Goal: Task Accomplishment & Management: Manage account settings

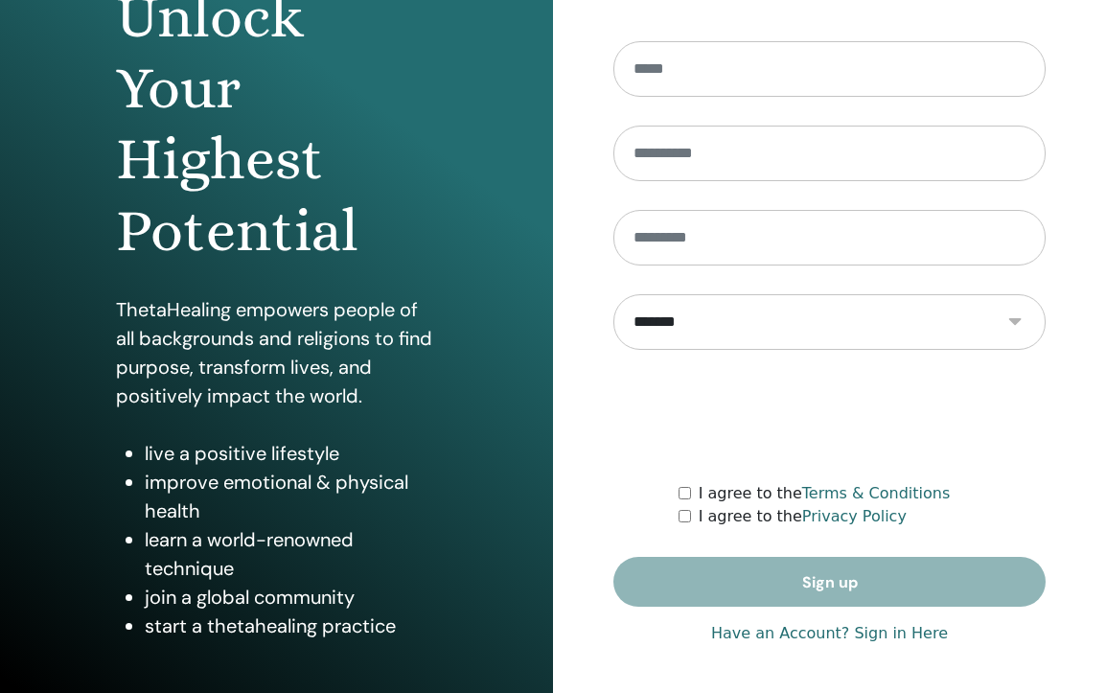
click at [827, 629] on link "Have an Account? Sign in Here" at bounding box center [829, 633] width 237 height 23
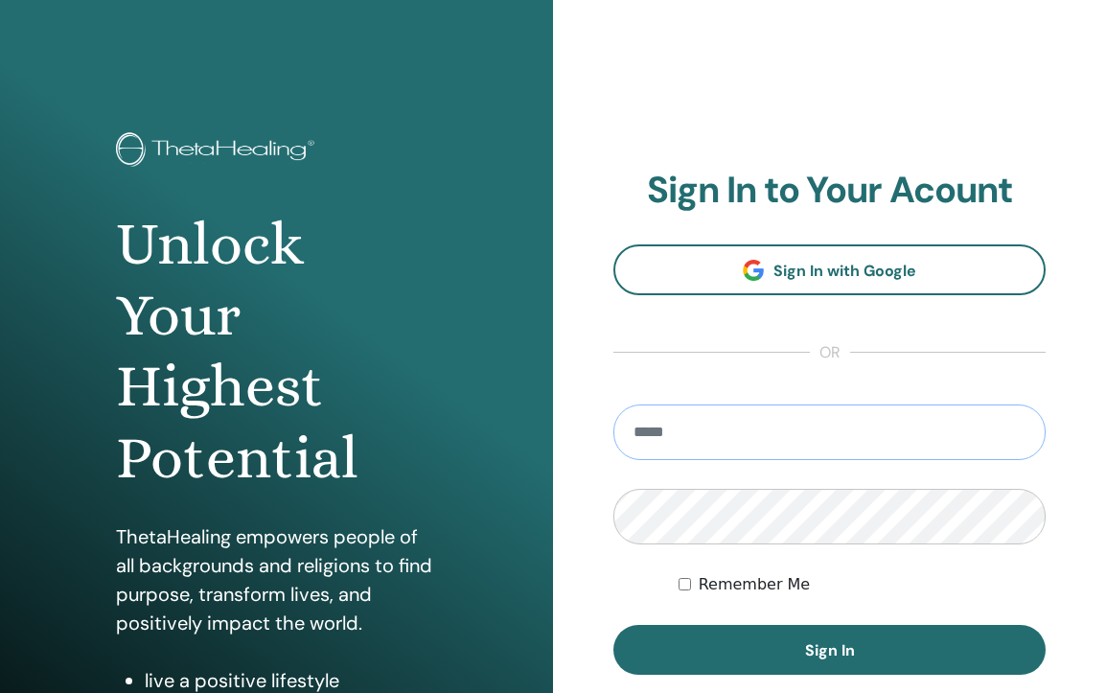
click at [809, 423] on input "email" at bounding box center [829, 432] width 432 height 56
type input "**********"
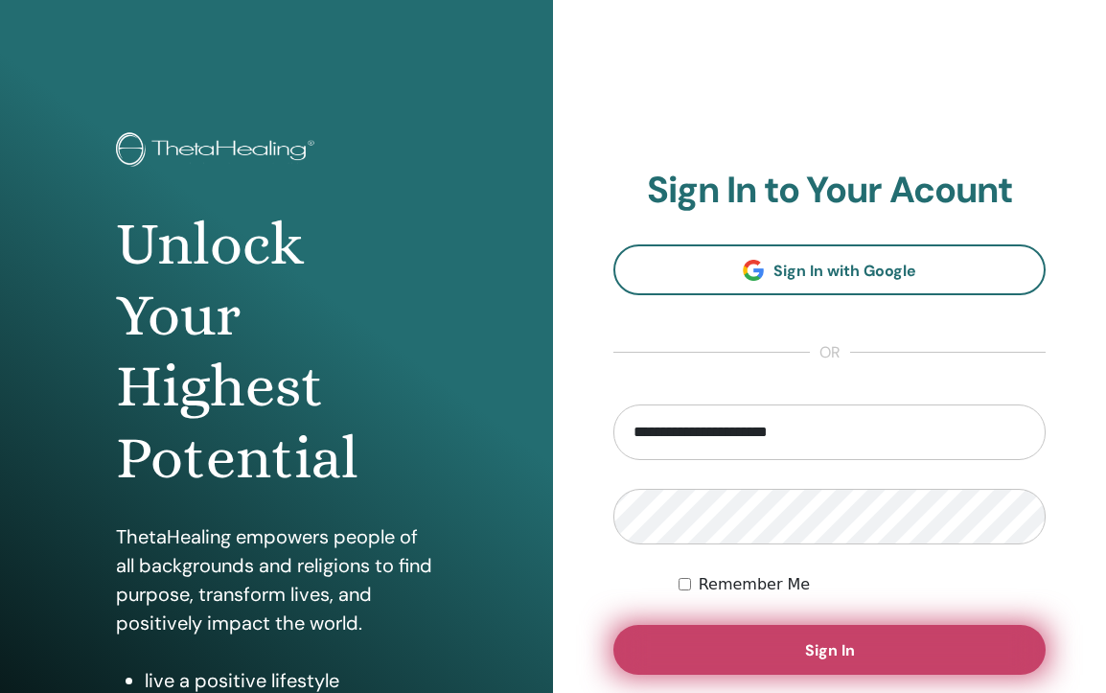
click at [850, 634] on button "Sign In" at bounding box center [829, 650] width 432 height 50
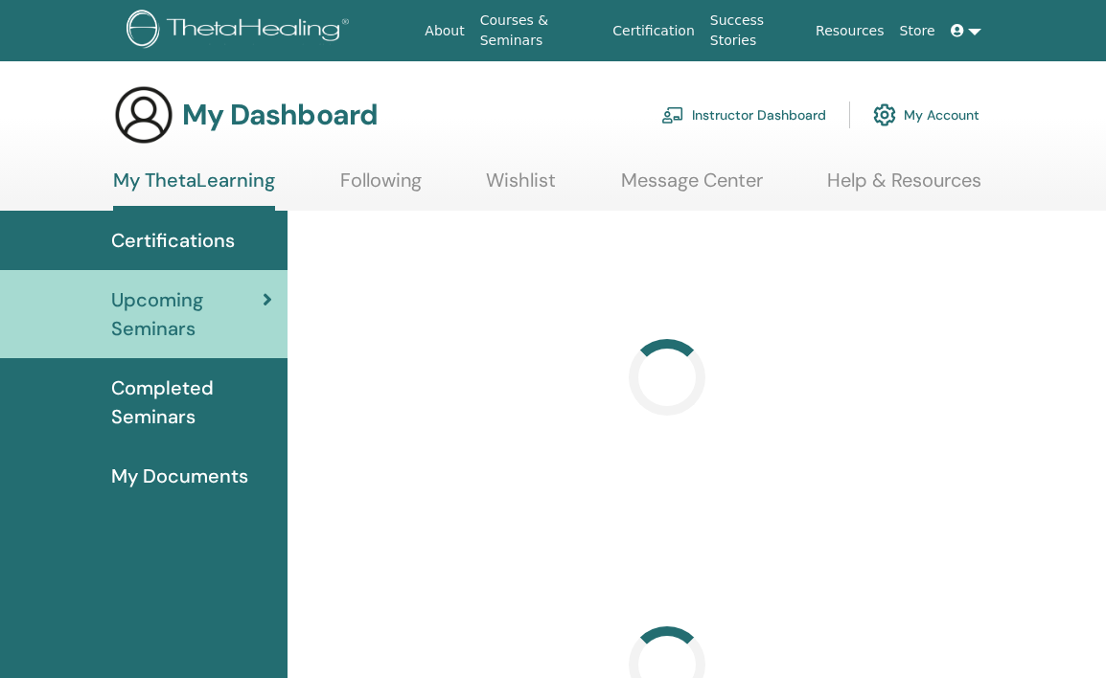
click at [776, 110] on link "Instructor Dashboard" at bounding box center [743, 115] width 165 height 42
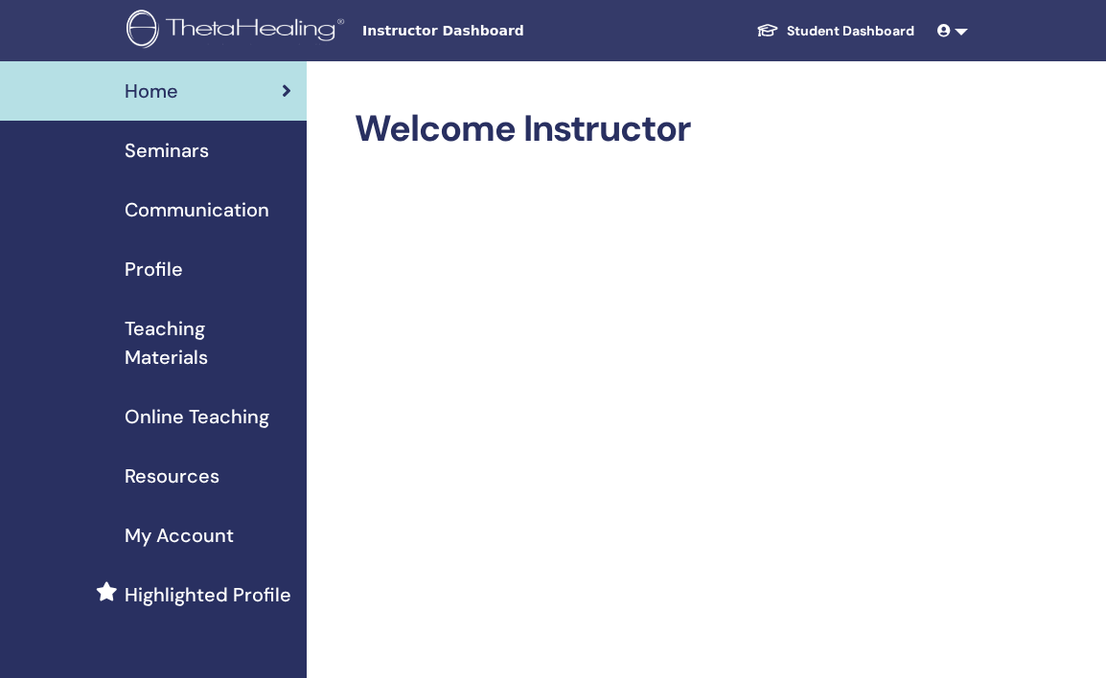
click at [207, 157] on span "Seminars" at bounding box center [167, 150] width 84 height 29
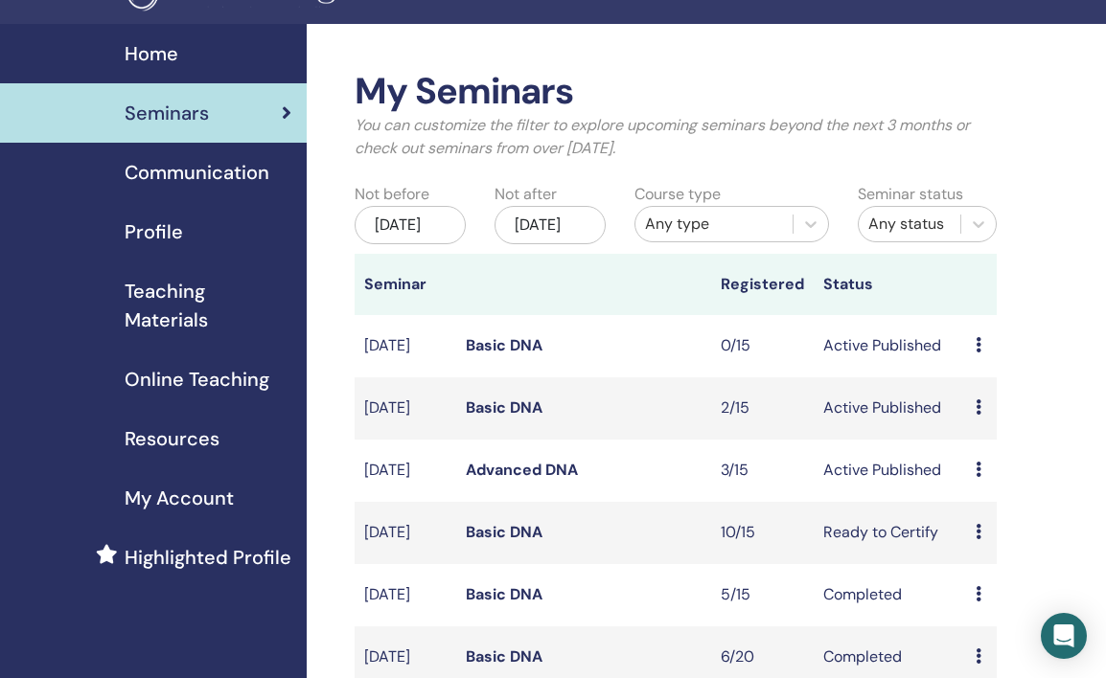
scroll to position [39, 0]
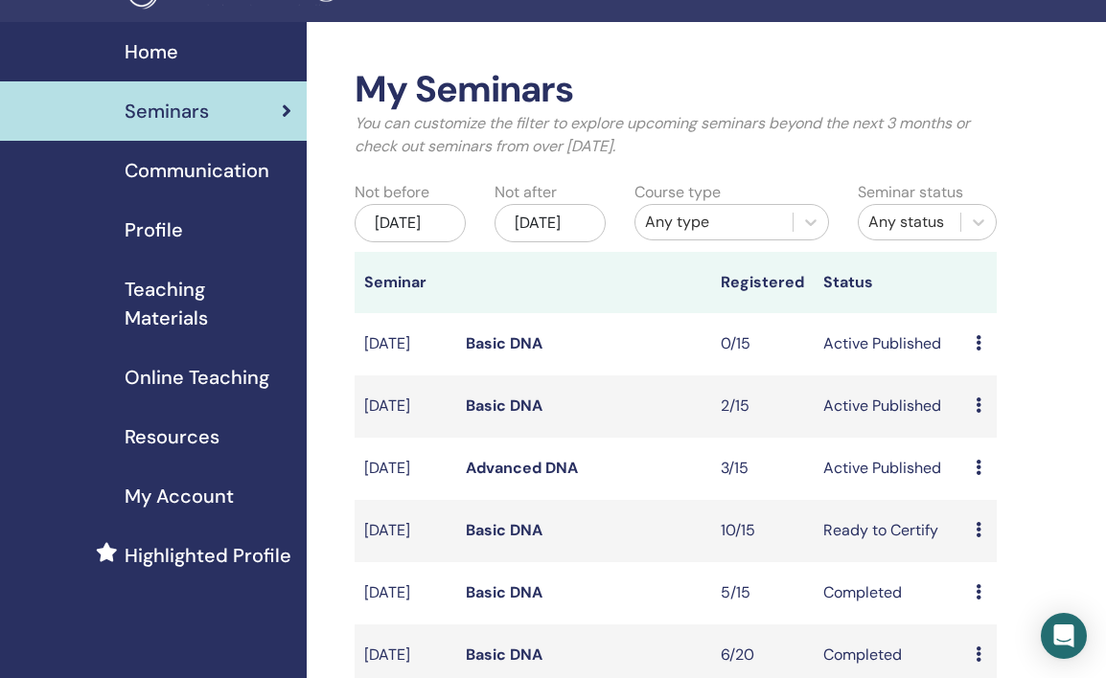
click at [541, 481] on td "Advanced DNA" at bounding box center [583, 469] width 255 height 62
click at [542, 478] on link "Advanced DNA" at bounding box center [522, 468] width 112 height 20
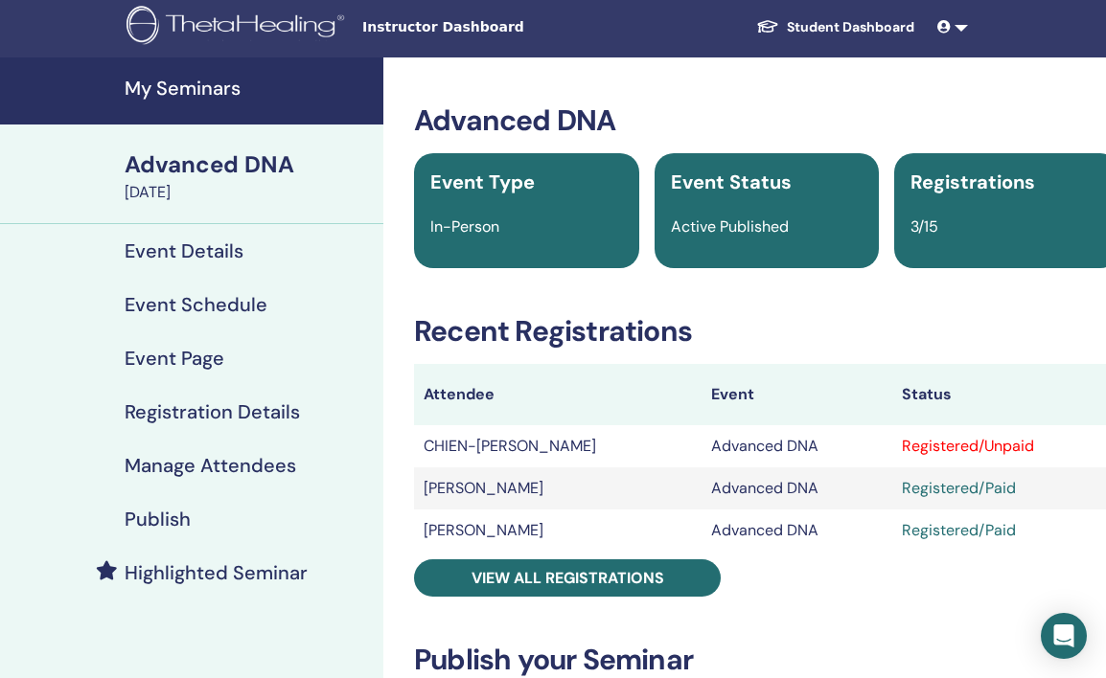
scroll to position [4, 44]
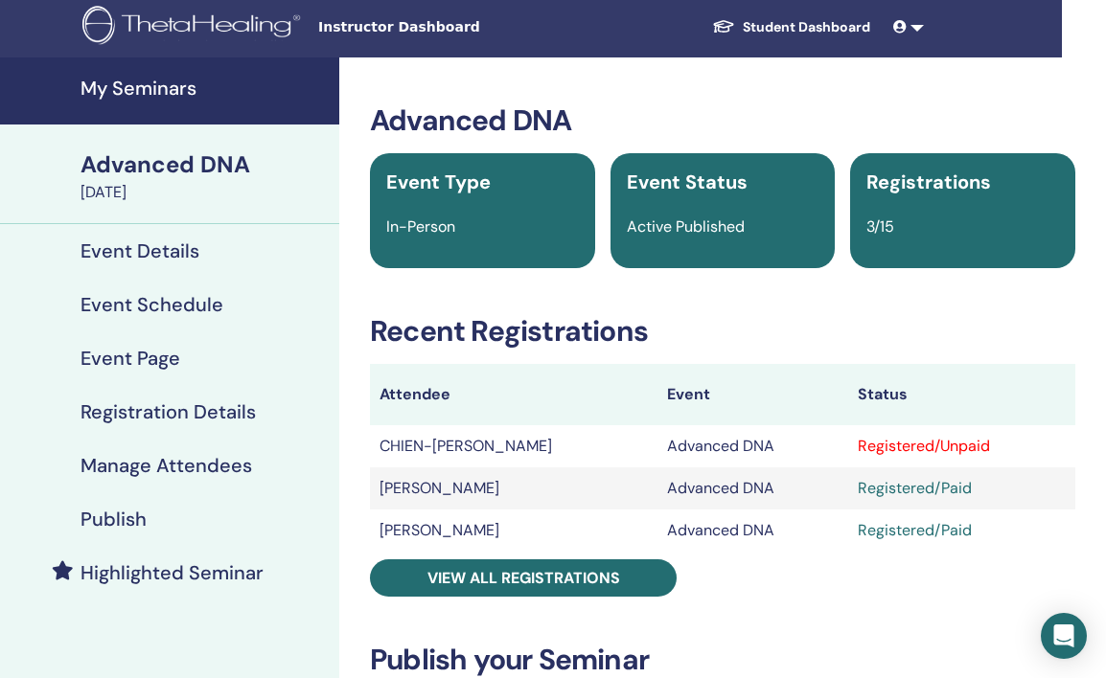
click at [948, 446] on div "Registered/Unpaid" at bounding box center [961, 446] width 208 height 23
click at [743, 445] on td "Advanced DNA" at bounding box center [752, 446] width 190 height 42
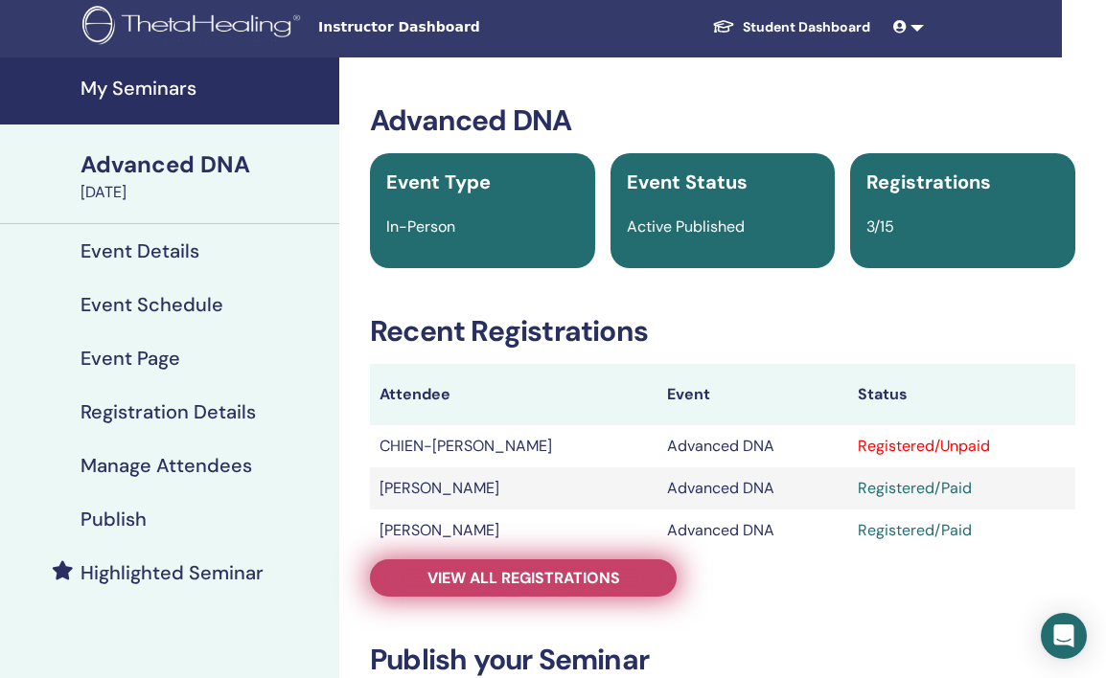
click at [574, 589] on link "View all registrations" at bounding box center [523, 578] width 307 height 37
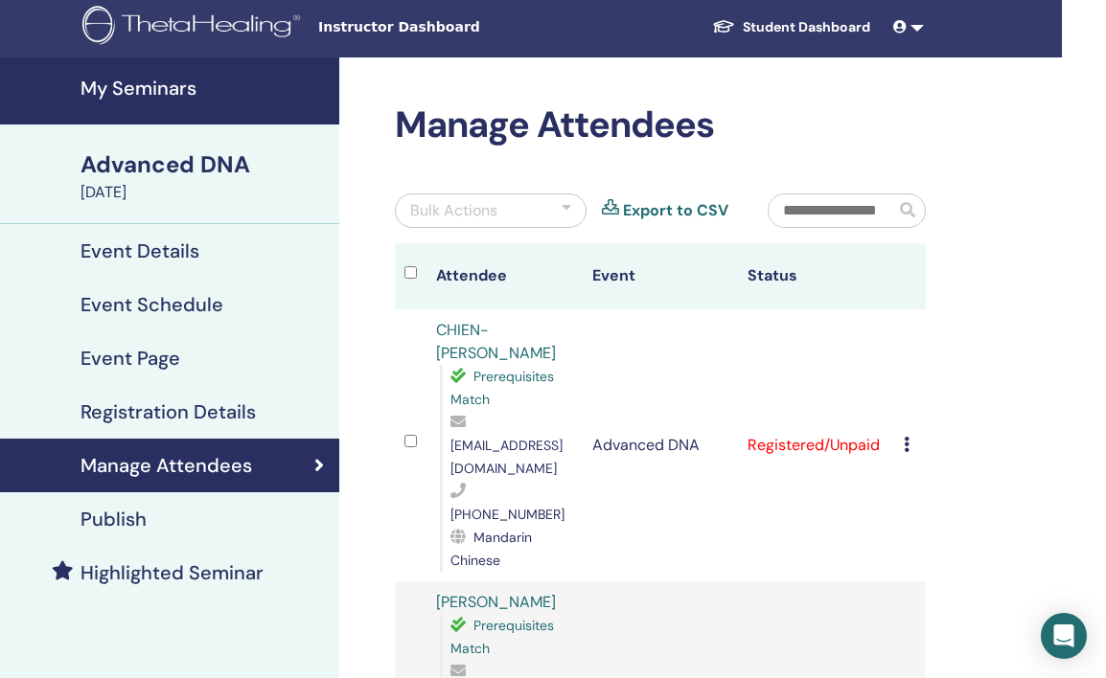
click at [907, 437] on icon at bounding box center [906, 444] width 6 height 15
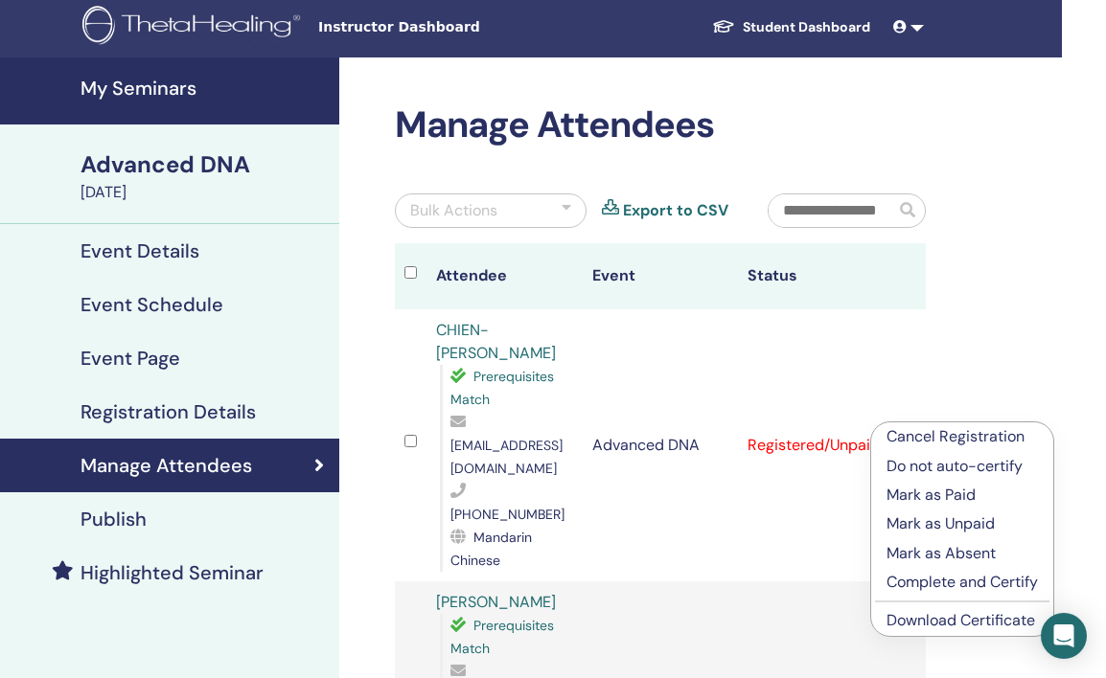
click at [934, 491] on p "Mark as Paid" at bounding box center [961, 495] width 151 height 23
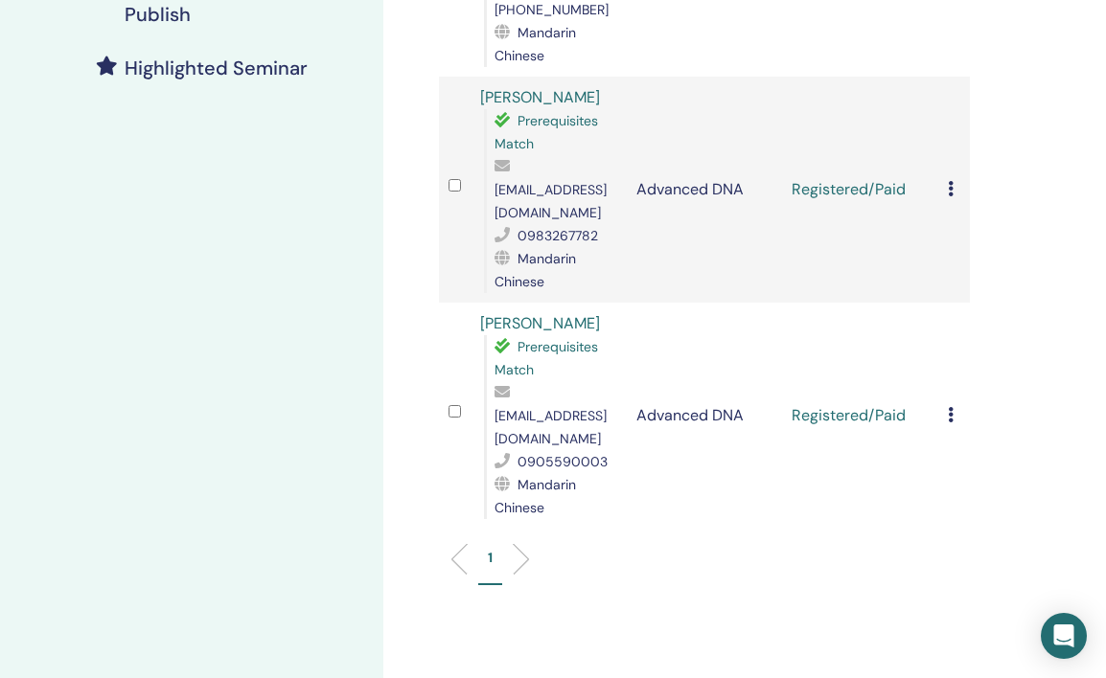
scroll to position [794, 0]
